Goal: Information Seeking & Learning: Learn about a topic

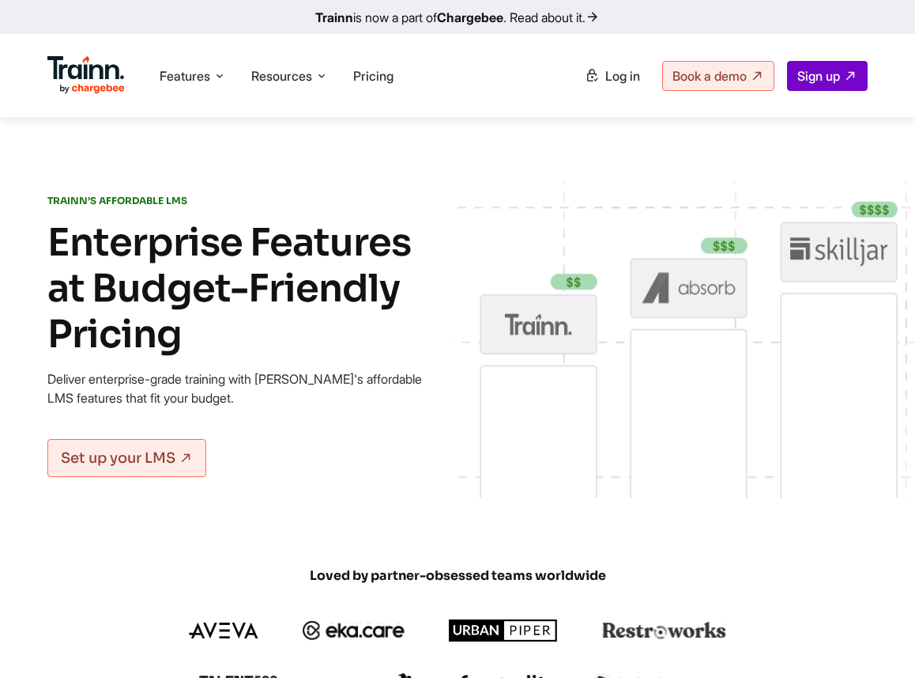
scroll to position [1033, 0]
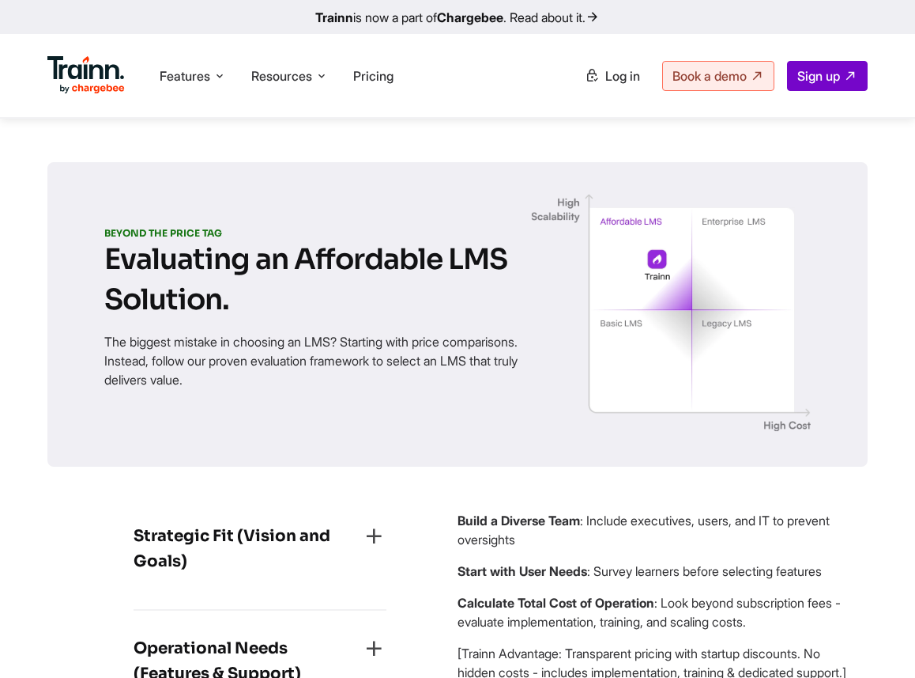
click at [757, 216] on img at bounding box center [671, 312] width 280 height 237
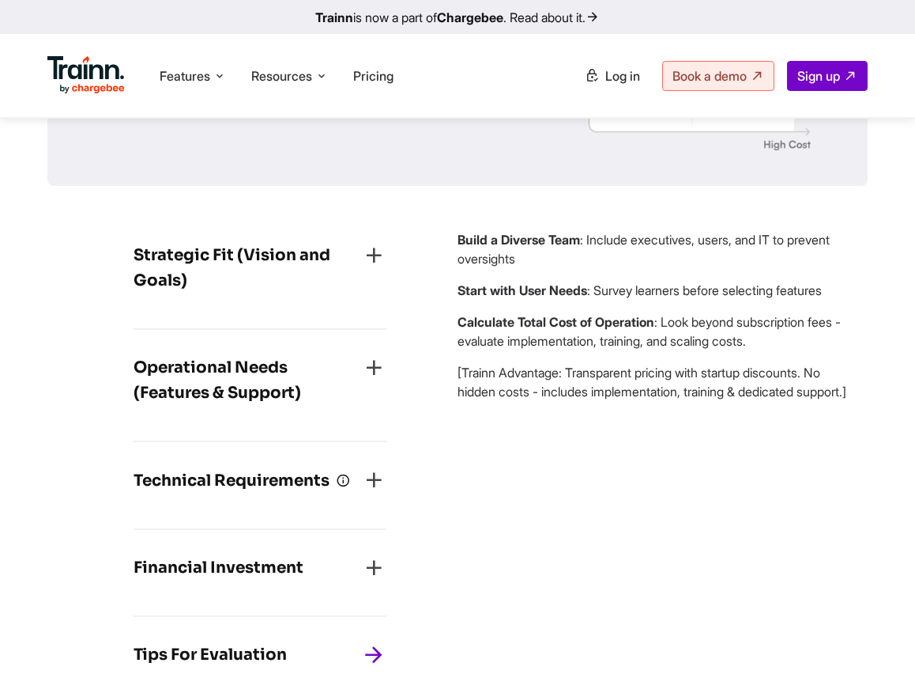
scroll to position [1331, 0]
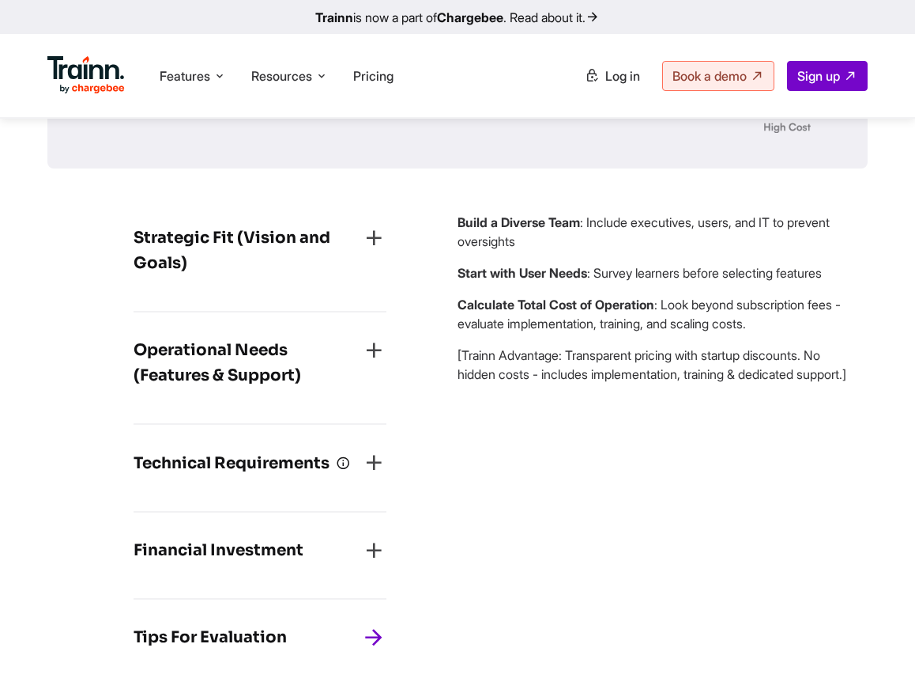
click at [319, 365] on h4 "Operational Needs (Features & Support)" at bounding box center [248, 363] width 228 height 51
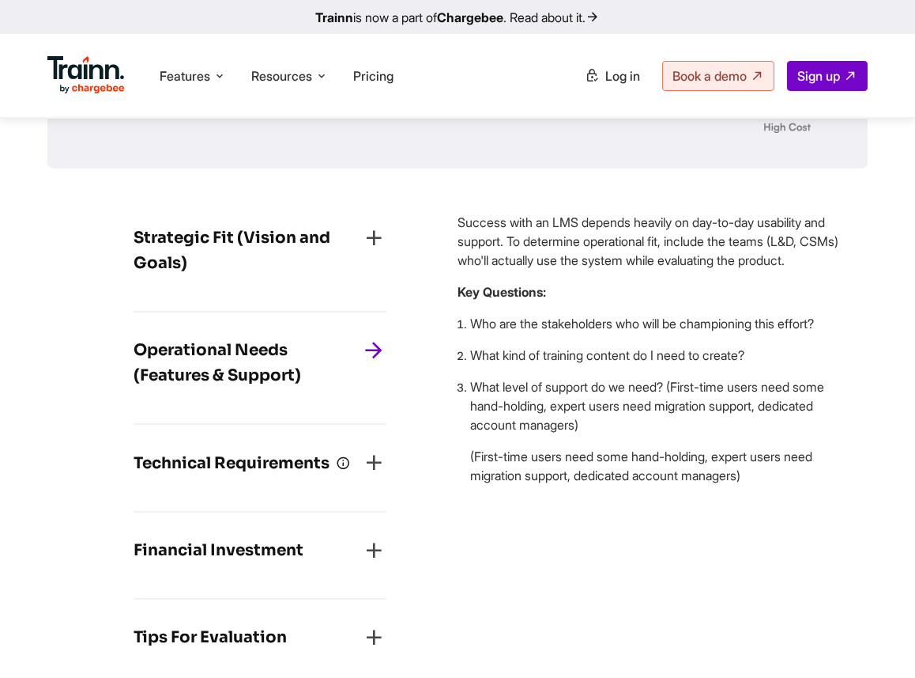
click at [294, 461] on div "Technical Requirements First define your operational needs ( features you can’t…" at bounding box center [260, 469] width 253 height 88
click at [293, 476] on h4 "Technical Requirements" at bounding box center [242, 463] width 217 height 26
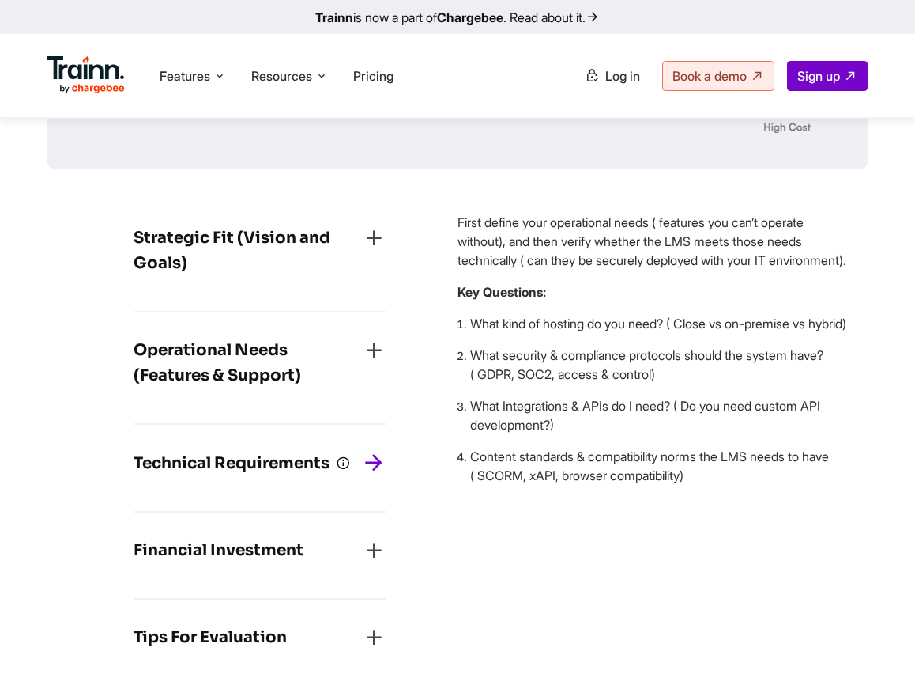
click at [266, 563] on h4 "Financial Investment" at bounding box center [219, 550] width 170 height 25
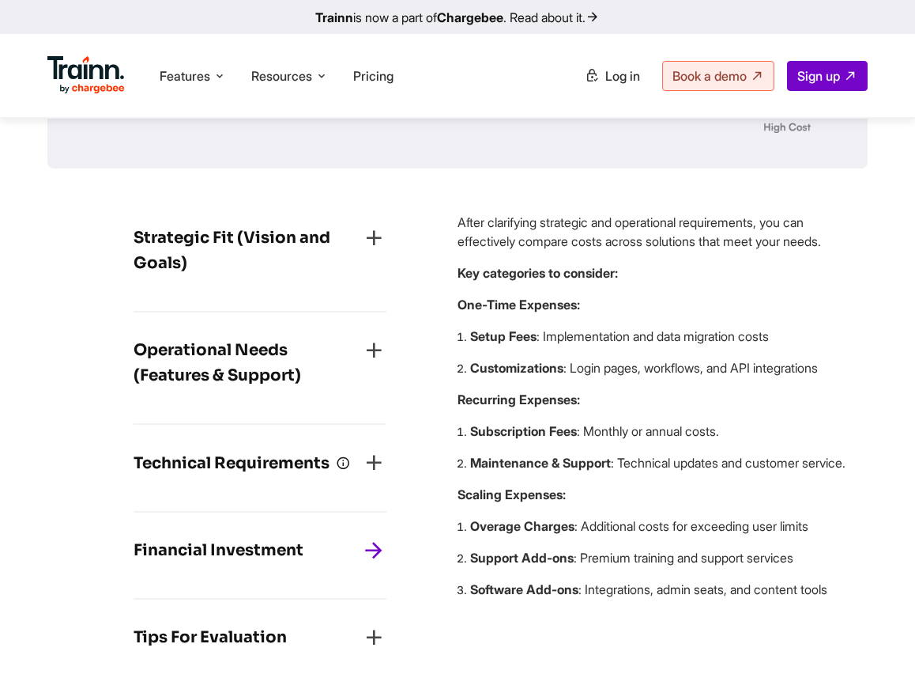
click at [255, 650] on h4 "Tips For Evaluation" at bounding box center [210, 637] width 153 height 25
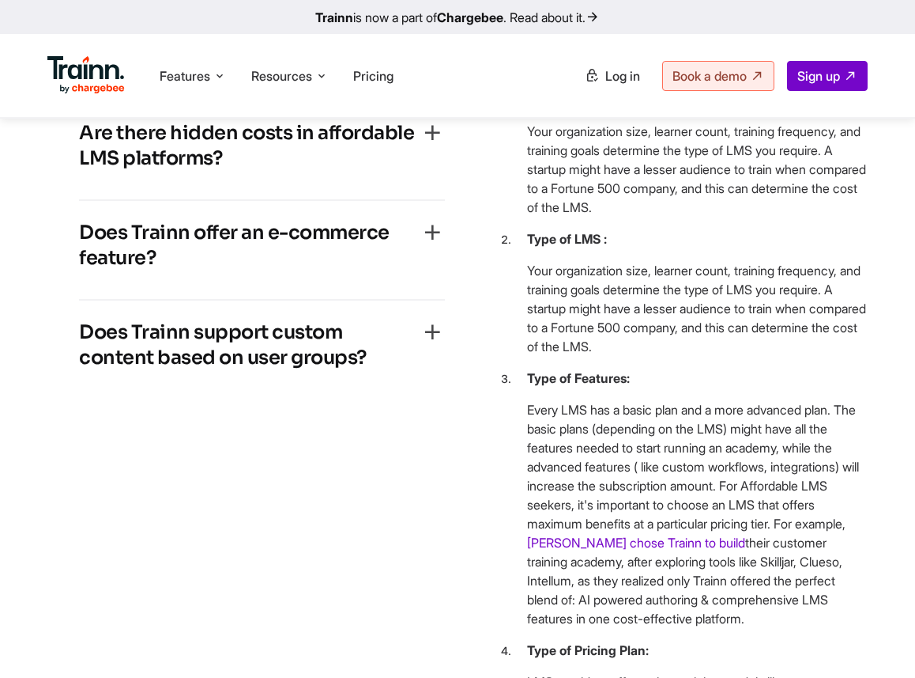
scroll to position [6569, 0]
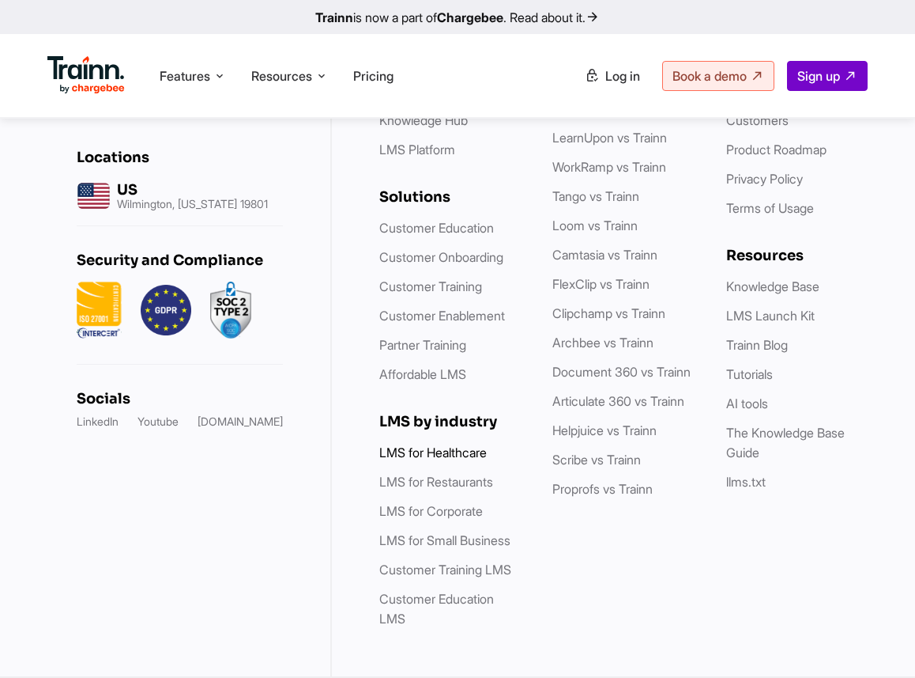
click at [428, 459] on link "LMS for Healthcare" at bounding box center [433, 452] width 108 height 16
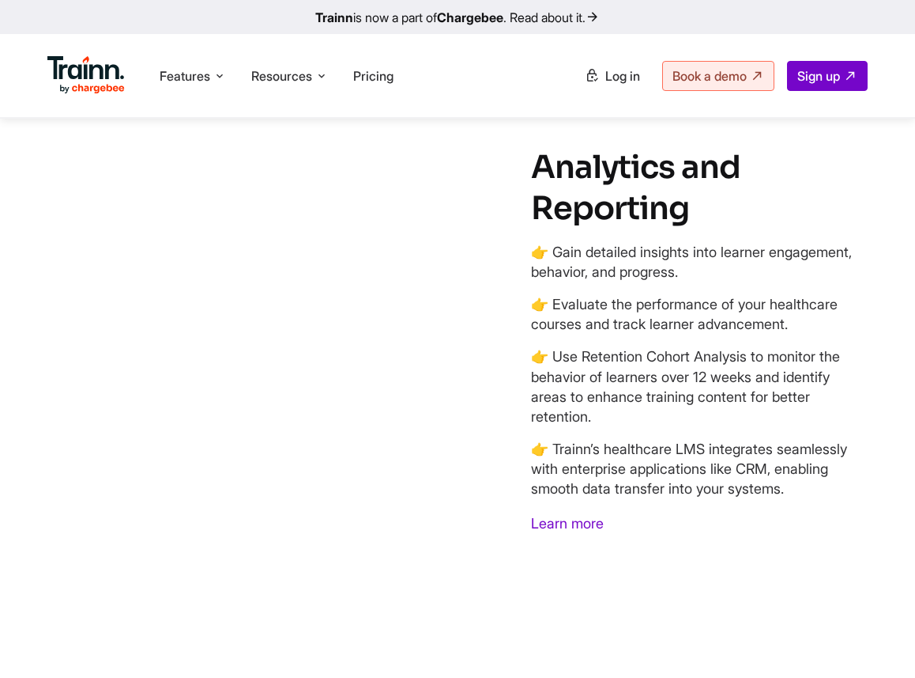
scroll to position [5641, 0]
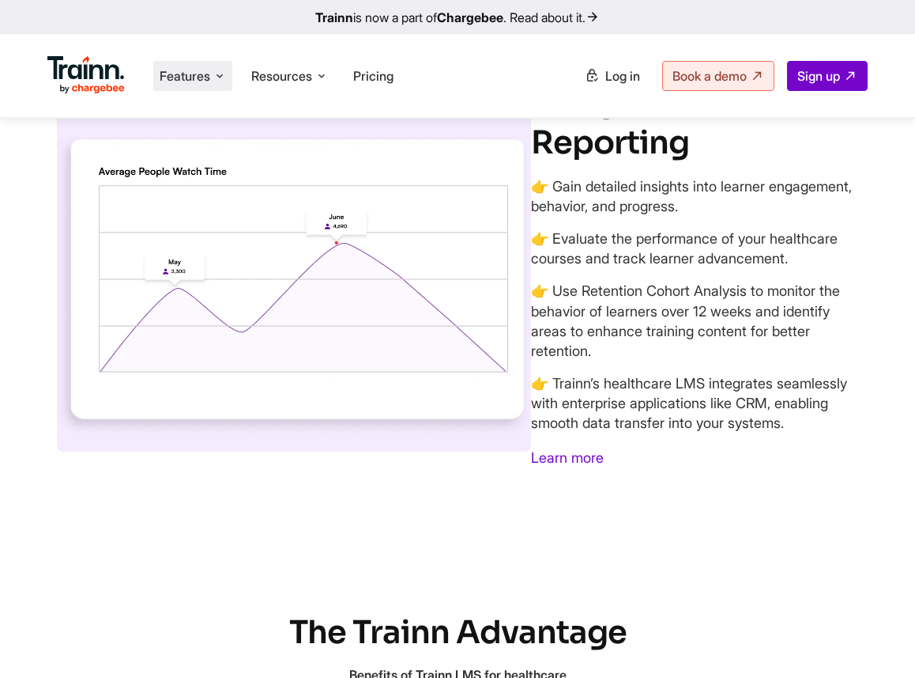
click at [195, 90] on li "Features Product Videos Create product & how-to videos in multiple languages. G…" at bounding box center [192, 76] width 79 height 30
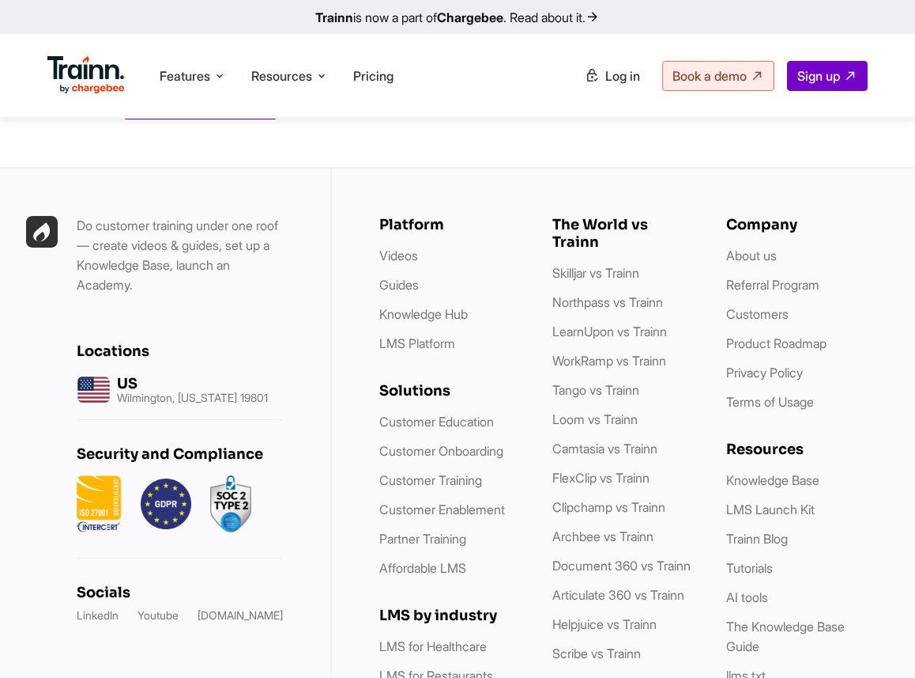
scroll to position [8665, 0]
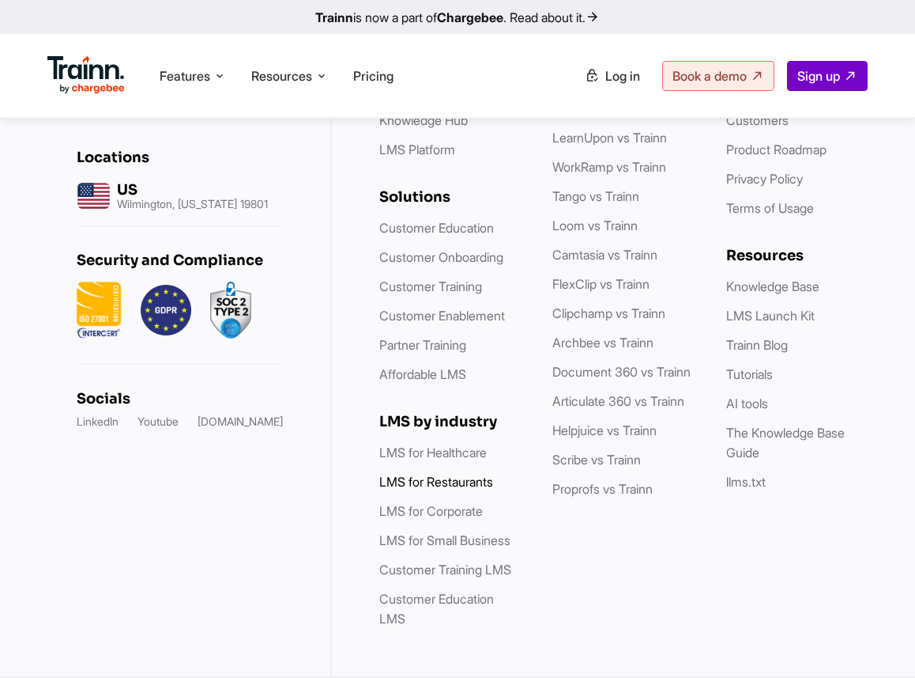
click at [450, 489] on link "LMS for Restaurants" at bounding box center [436, 482] width 114 height 16
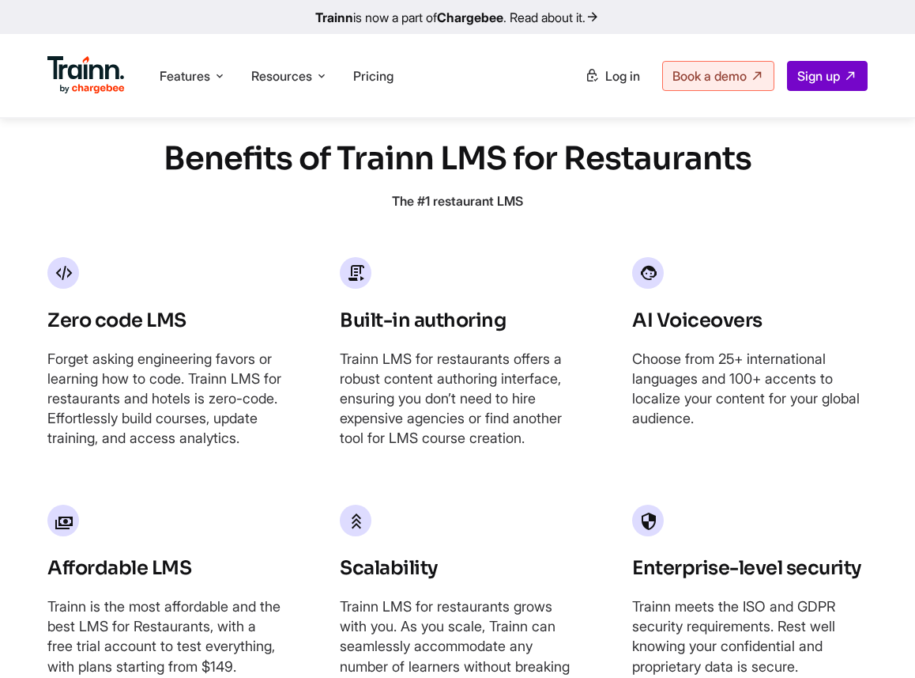
scroll to position [5857, 0]
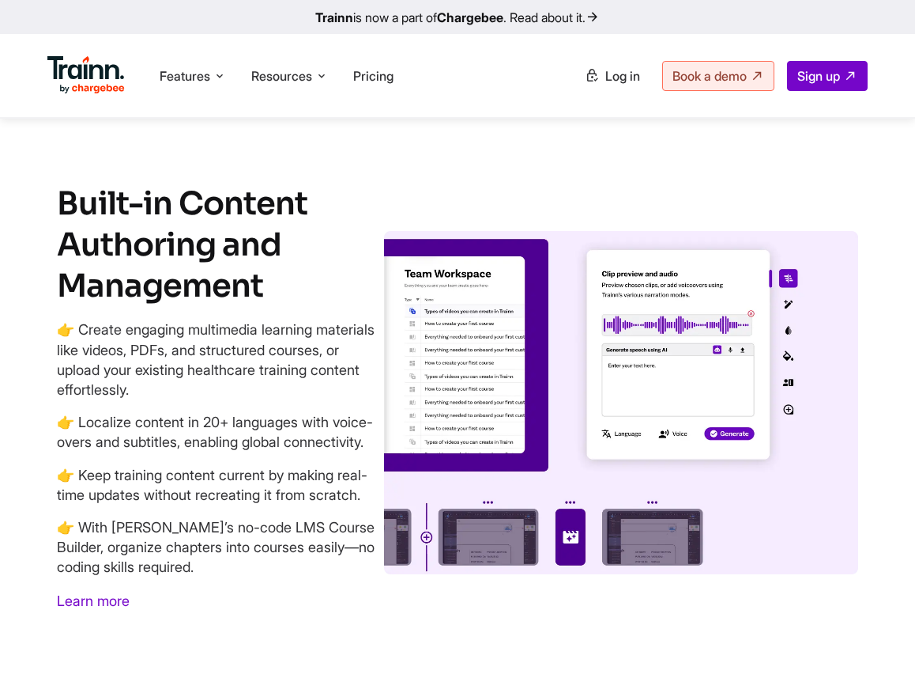
scroll to position [4049, 0]
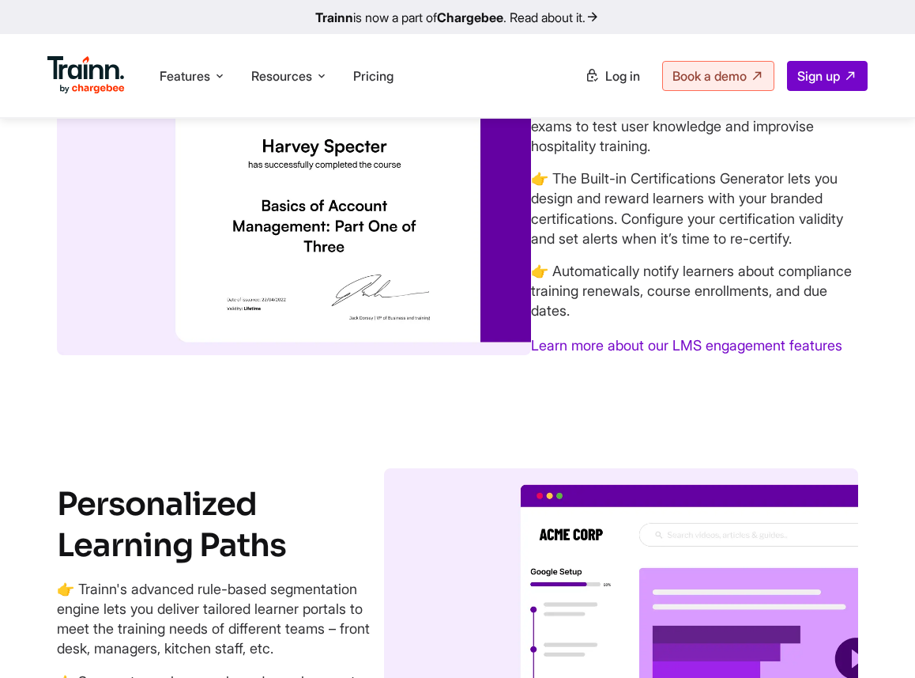
scroll to position [4463, 0]
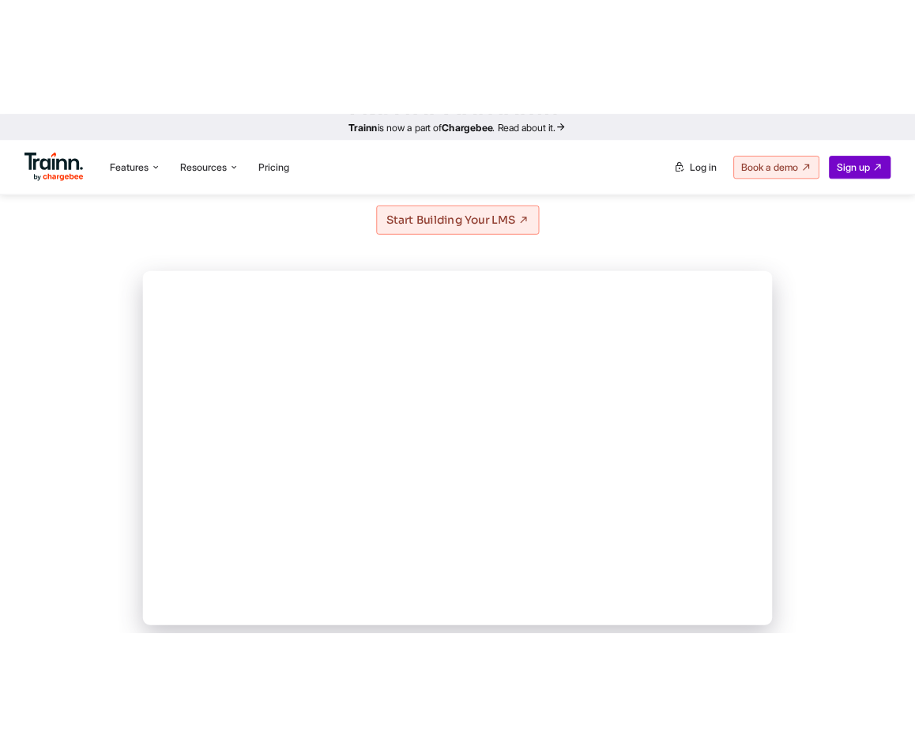
scroll to position [338, 0]
